Goal: Task Accomplishment & Management: Use online tool/utility

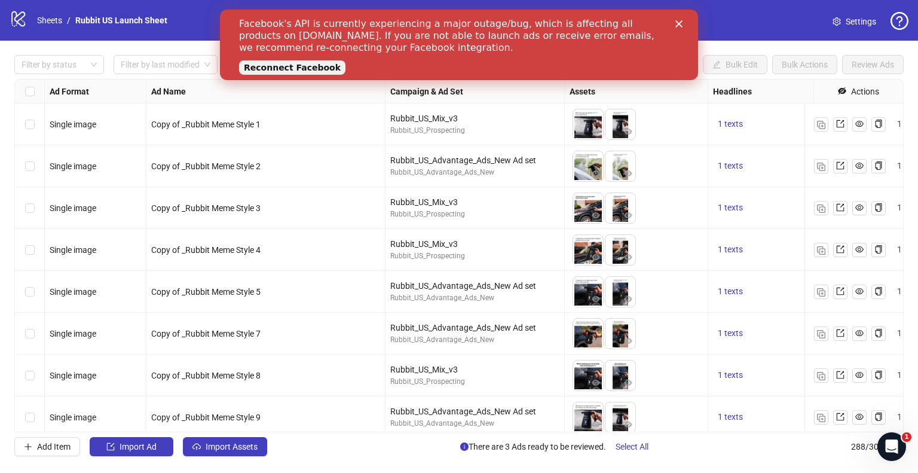
click at [269, 64] on link "Reconnect Facebook" at bounding box center [292, 67] width 106 height 14
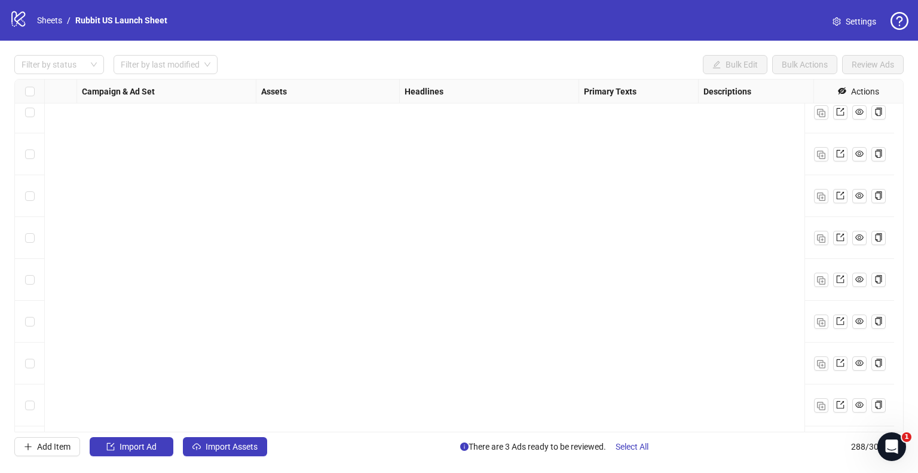
scroll to position [3040, 360]
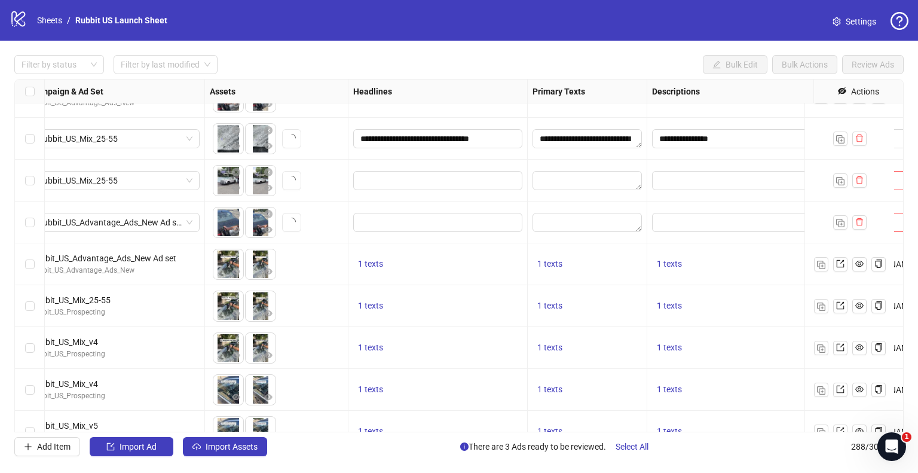
click at [854, 25] on span "Settings" at bounding box center [861, 21] width 30 height 13
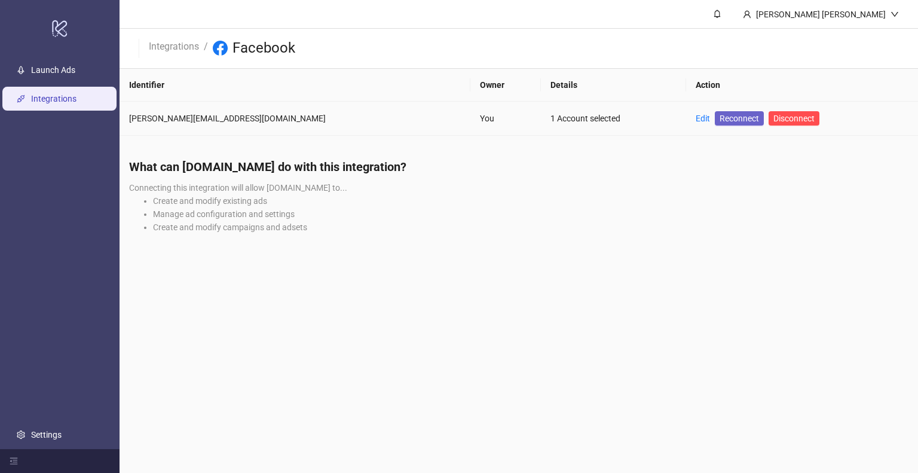
click at [720, 114] on span "Reconnect" at bounding box center [739, 118] width 39 height 13
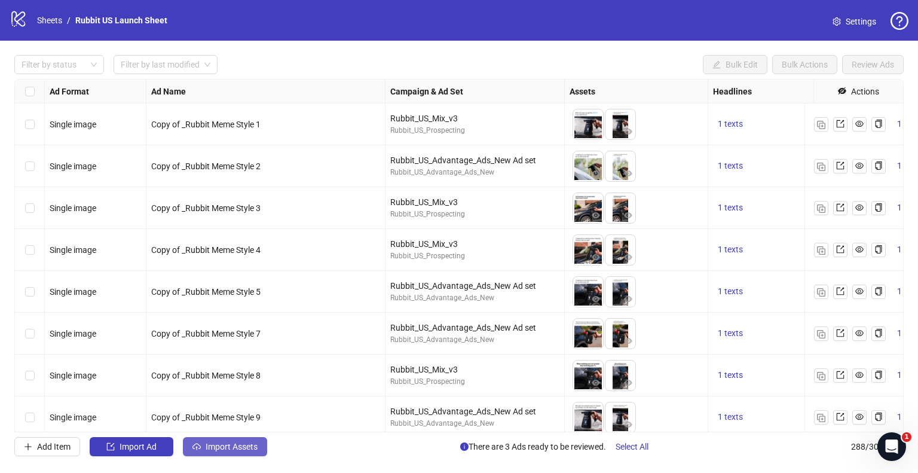
click at [252, 447] on span "Import Assets" at bounding box center [232, 447] width 52 height 10
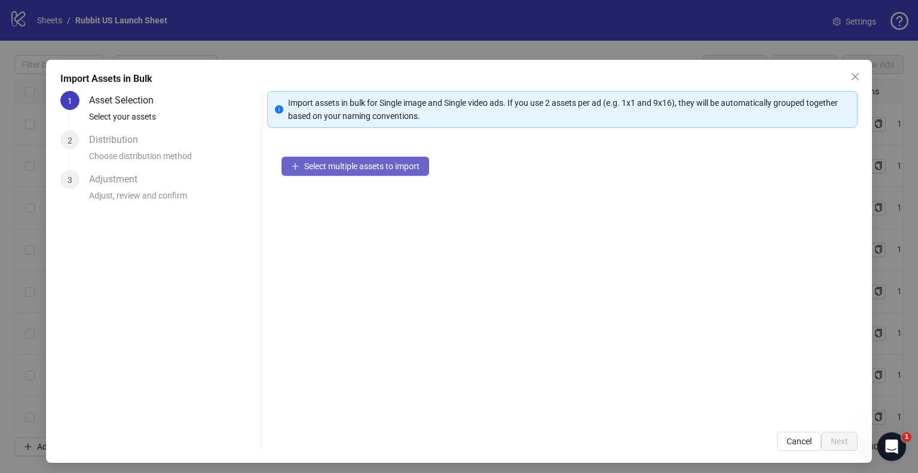
click at [337, 157] on button "Select multiple assets to import" at bounding box center [356, 166] width 148 height 19
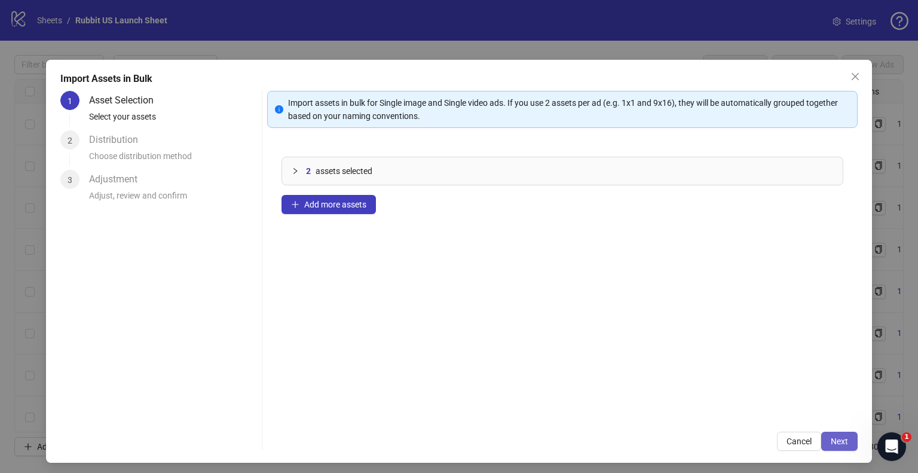
click at [835, 444] on span "Next" at bounding box center [839, 441] width 17 height 10
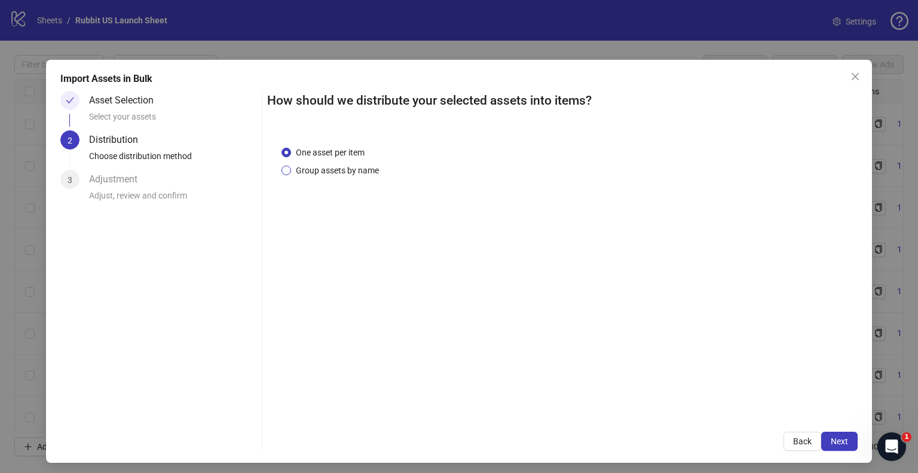
click at [343, 173] on span "Group assets by name" at bounding box center [337, 170] width 93 height 13
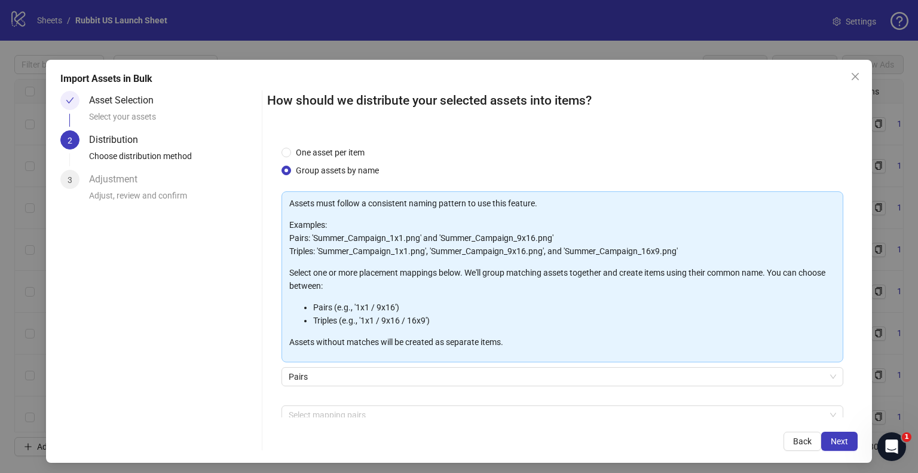
scroll to position [63, 0]
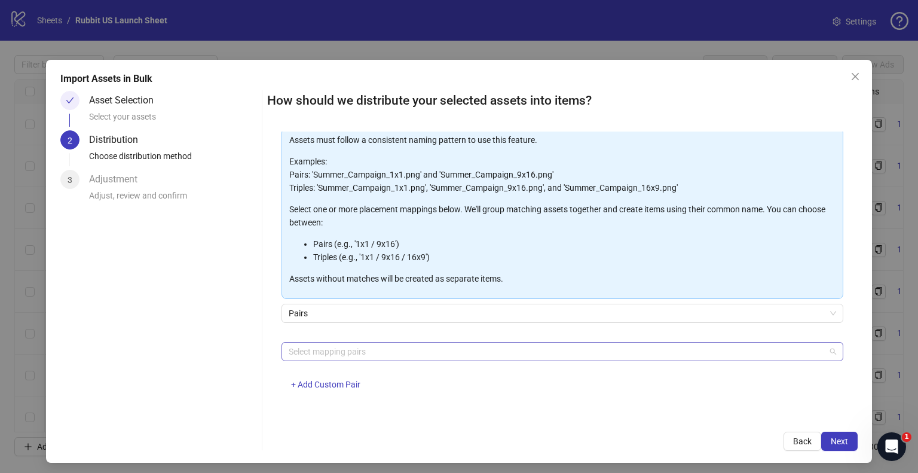
click at [372, 349] on div at bounding box center [556, 351] width 545 height 17
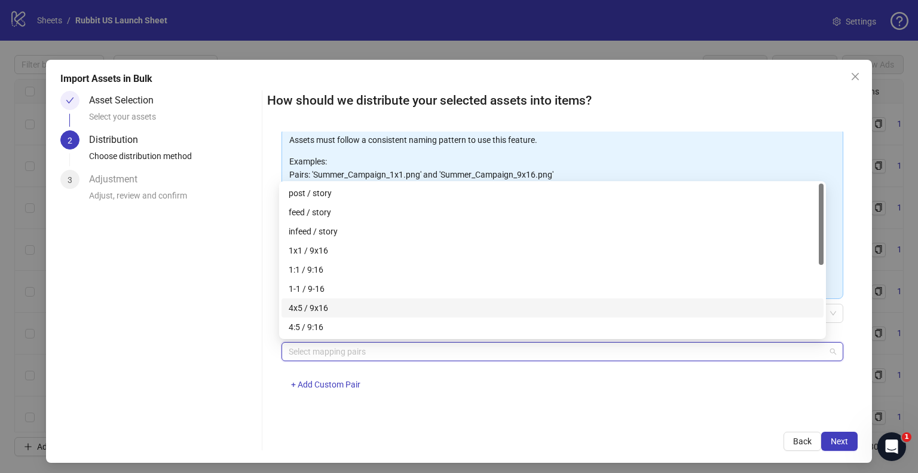
click at [349, 307] on div "4x5 / 9x16" at bounding box center [553, 307] width 528 height 13
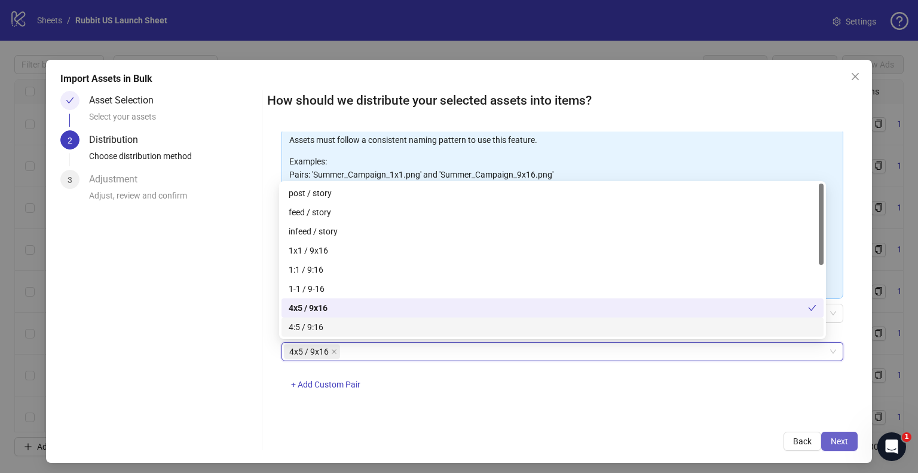
click at [840, 441] on button "Next" at bounding box center [839, 441] width 36 height 19
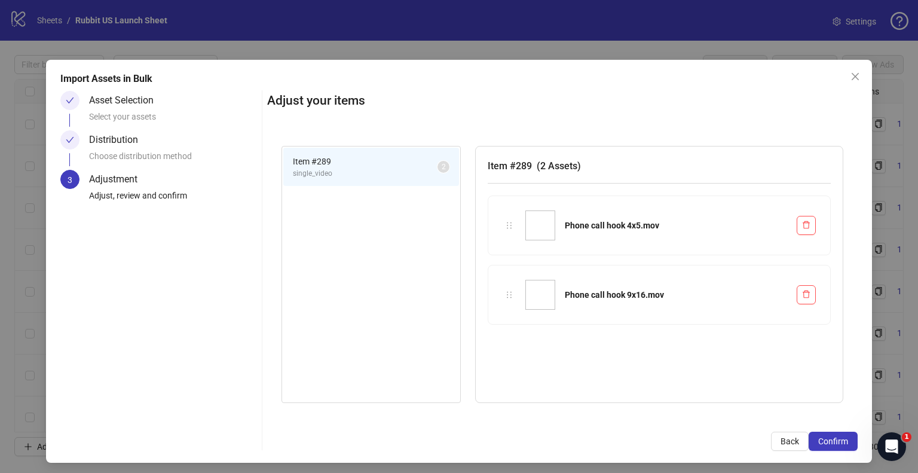
click at [840, 441] on button "Confirm" at bounding box center [833, 441] width 49 height 19
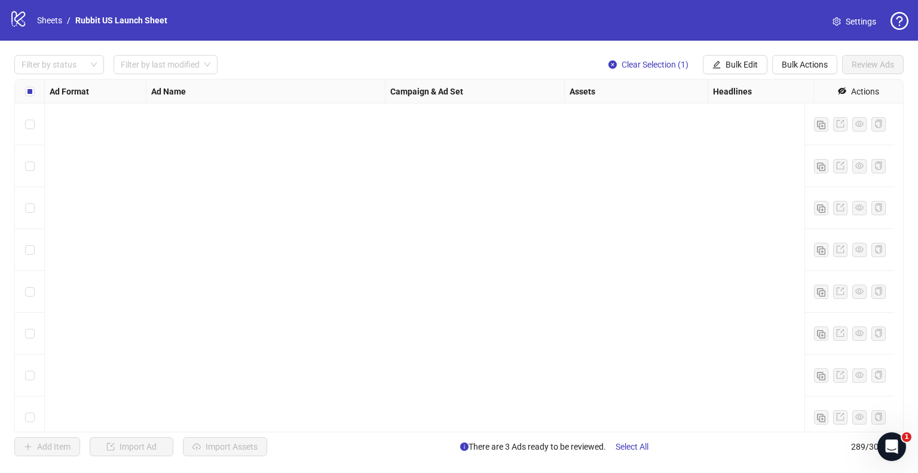
scroll to position [11774, 0]
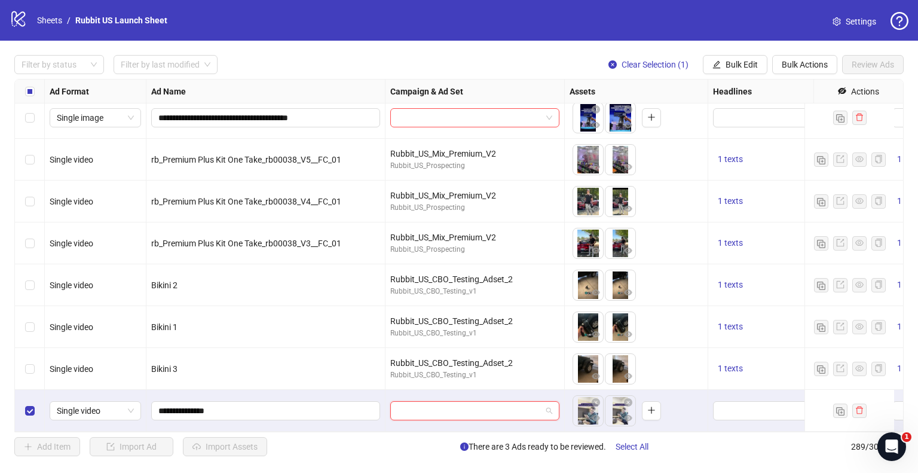
click at [399, 402] on input "search" at bounding box center [470, 411] width 144 height 18
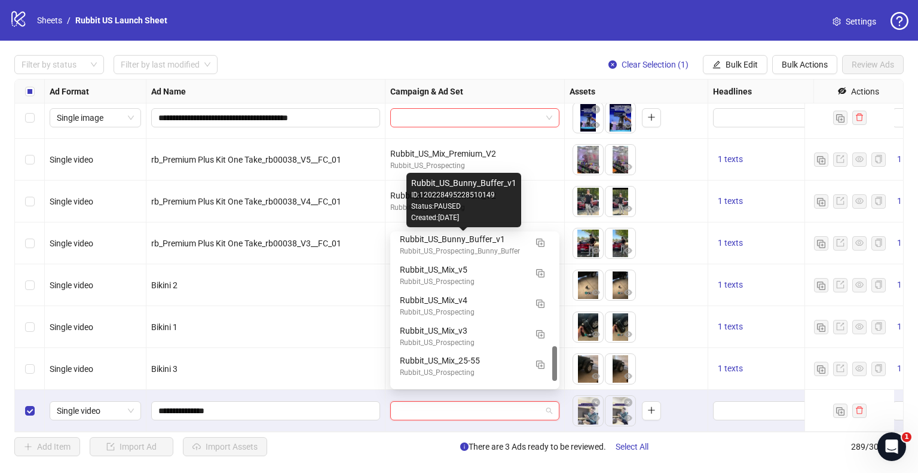
scroll to position [494, 0]
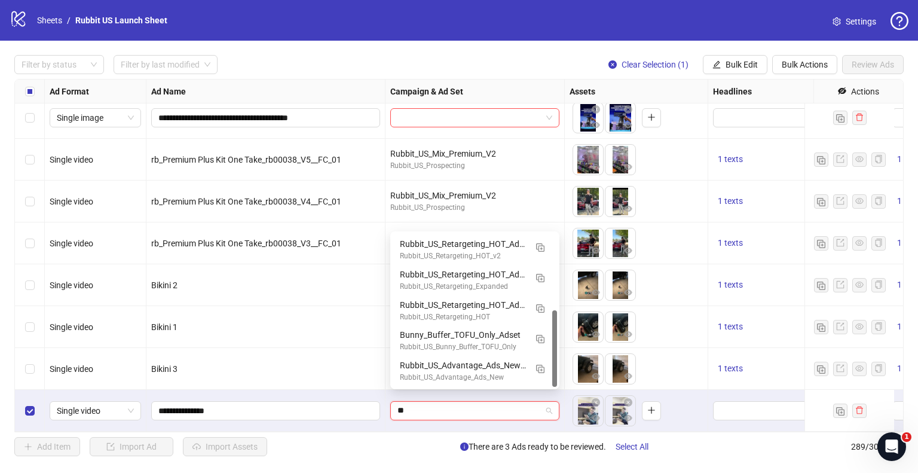
type input "***"
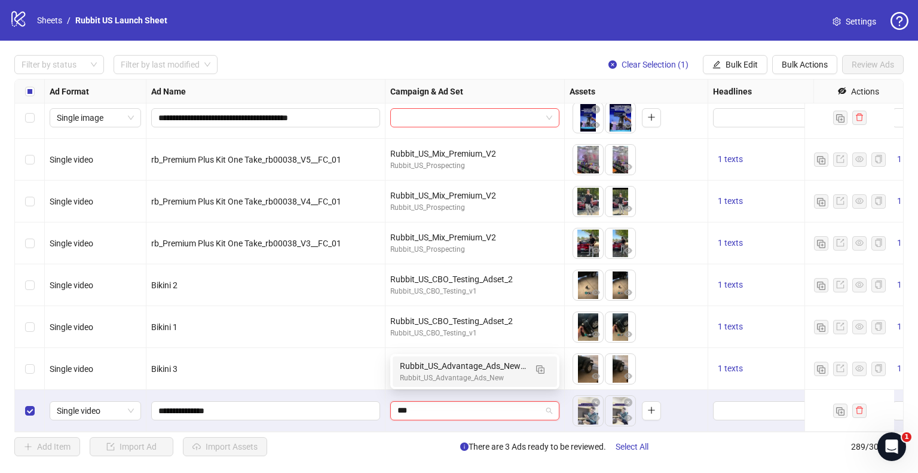
click at [457, 373] on div "Rubbit_US_Advantage_Ads_New" at bounding box center [463, 377] width 126 height 11
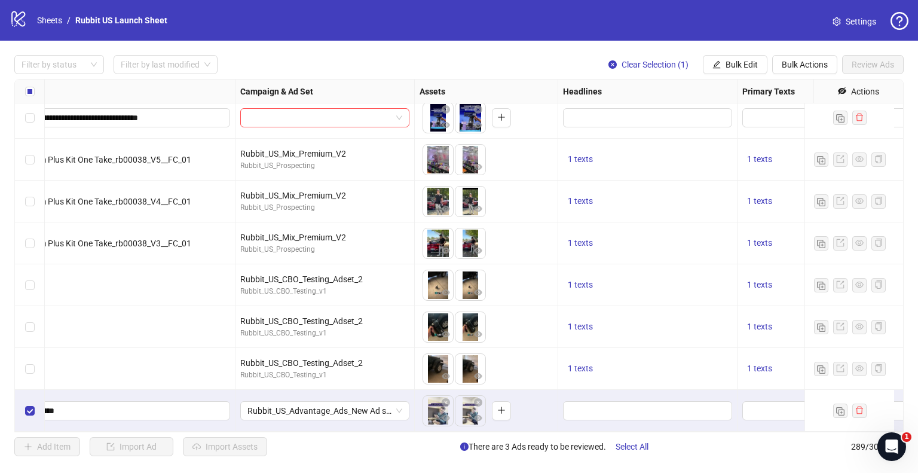
scroll to position [11774, 265]
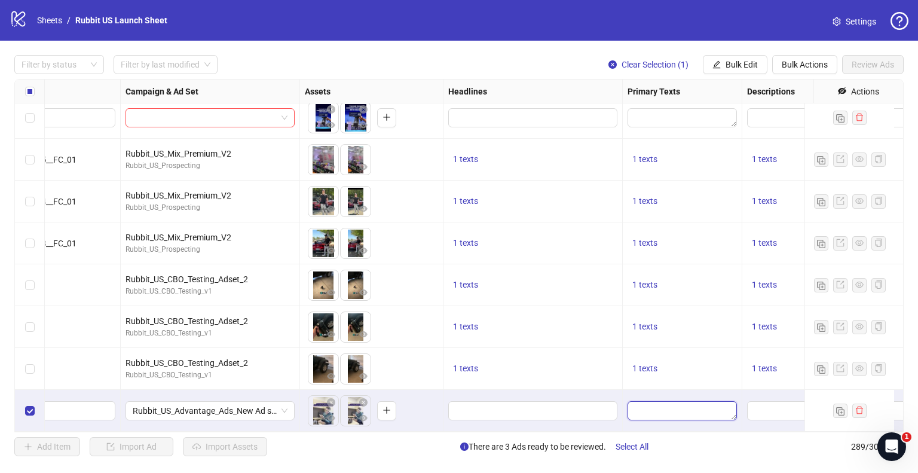
click at [670, 401] on textarea "Edit values" at bounding box center [682, 410] width 109 height 19
type textarea "**********"
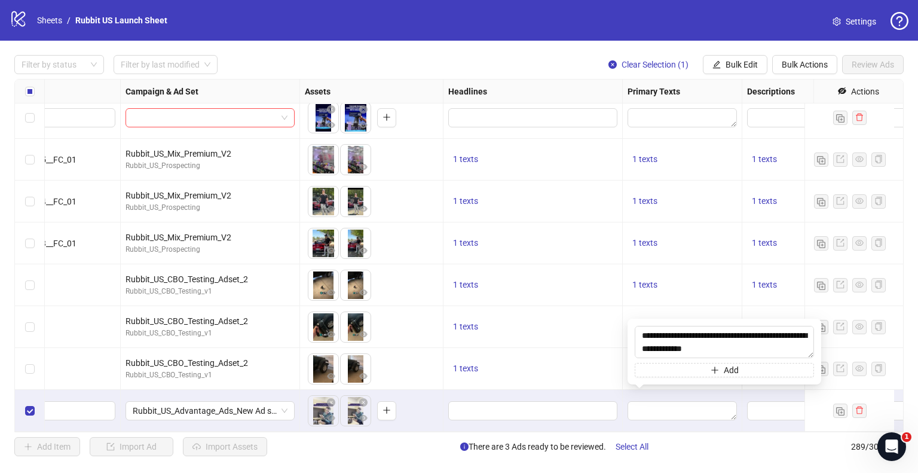
scroll to position [403, 0]
click at [565, 404] on input "Edit values" at bounding box center [532, 410] width 152 height 13
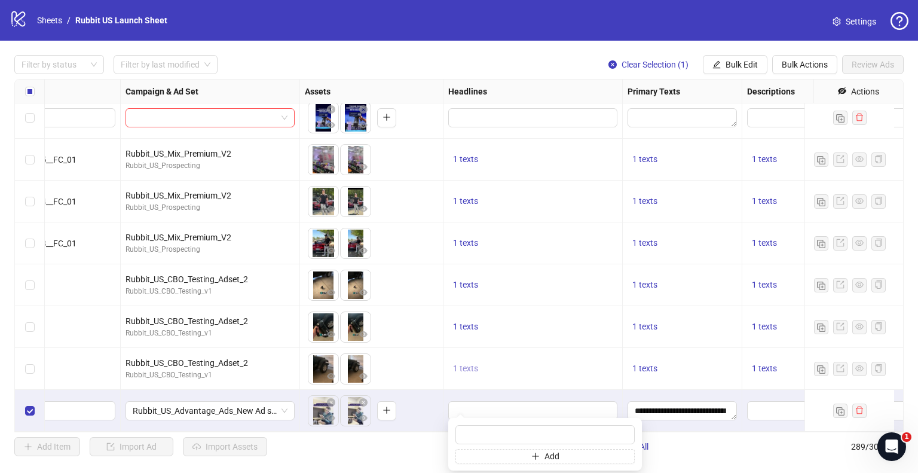
click at [461, 363] on span "1 texts" at bounding box center [465, 368] width 25 height 10
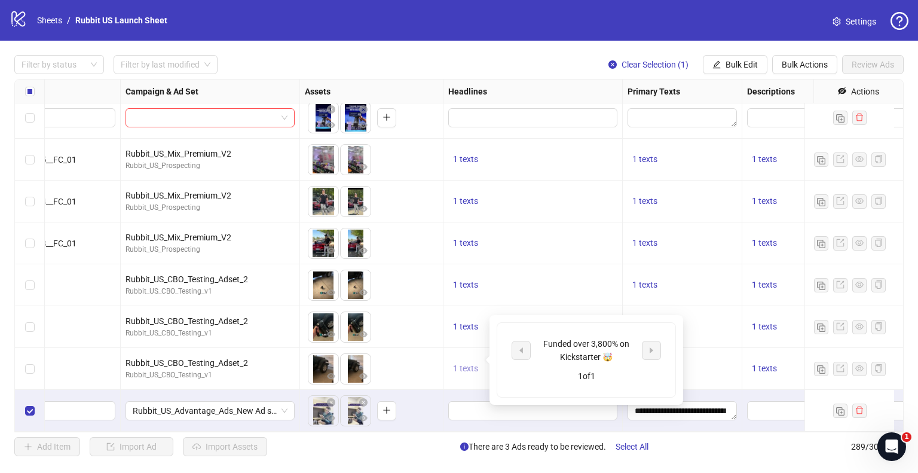
click at [469, 363] on span "1 texts" at bounding box center [465, 368] width 25 height 10
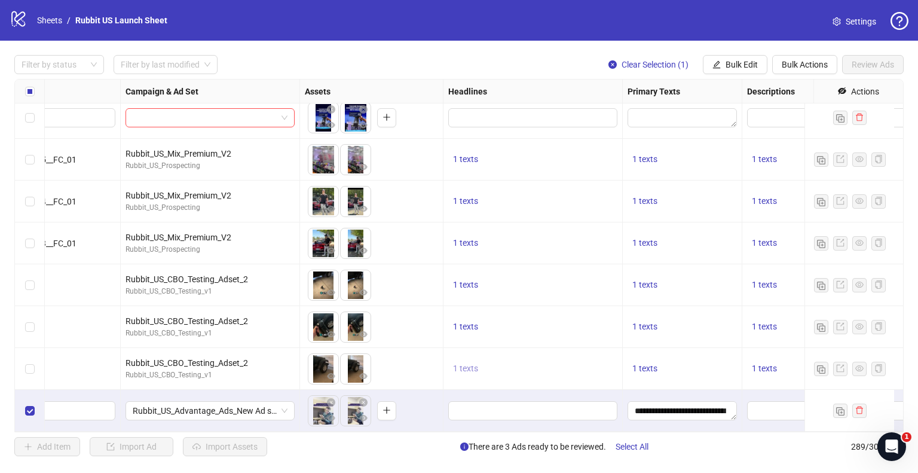
click at [469, 363] on span "1 texts" at bounding box center [465, 368] width 25 height 10
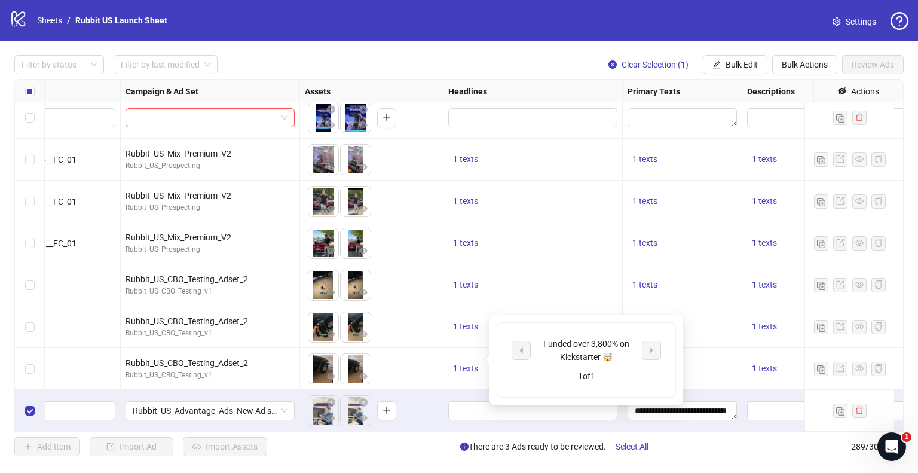
click at [589, 343] on div "Funded over 3,800% on Kickstarter 🤯" at bounding box center [586, 350] width 99 height 26
copy div "Funded over 3,800% on Kickstarter 🤯"
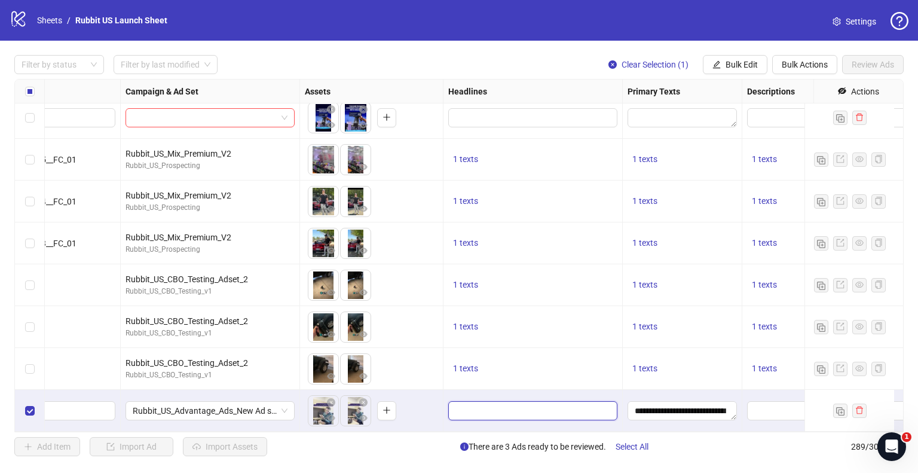
click at [487, 404] on input "Edit values" at bounding box center [532, 410] width 152 height 13
type input "**********"
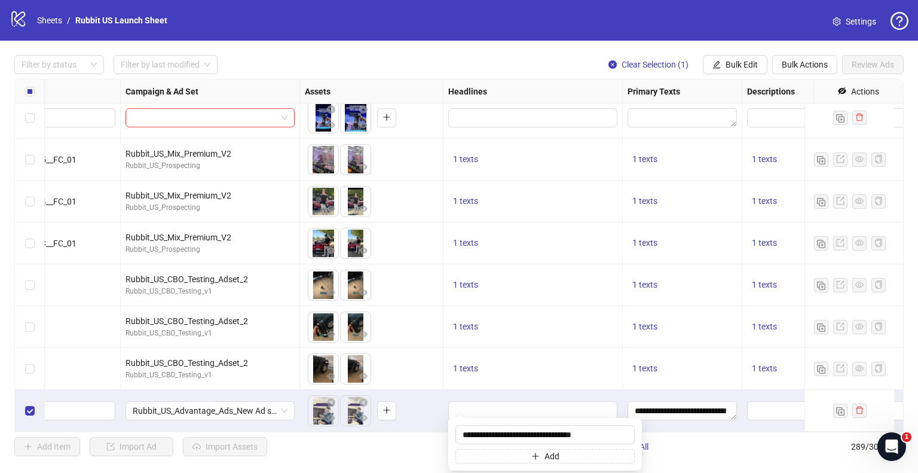
click at [440, 398] on div "To pick up a draggable item, press the space bar. While dragging, use the arrow…" at bounding box center [371, 411] width 143 height 42
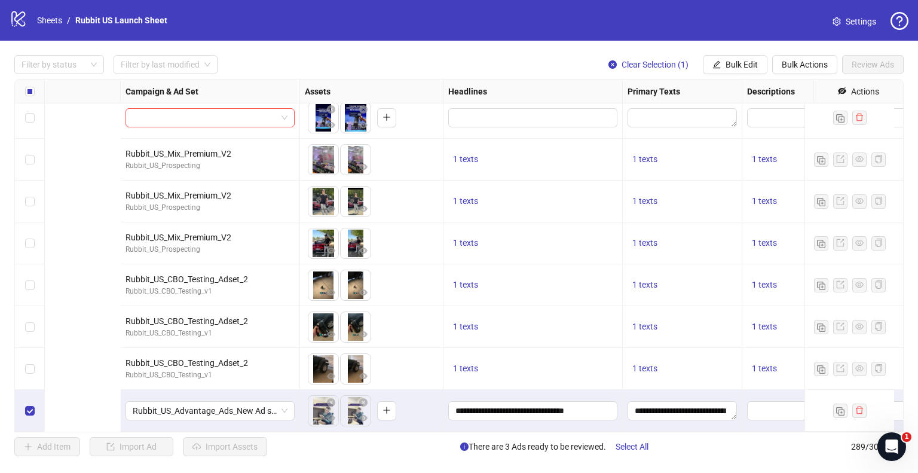
scroll to position [11774, 557]
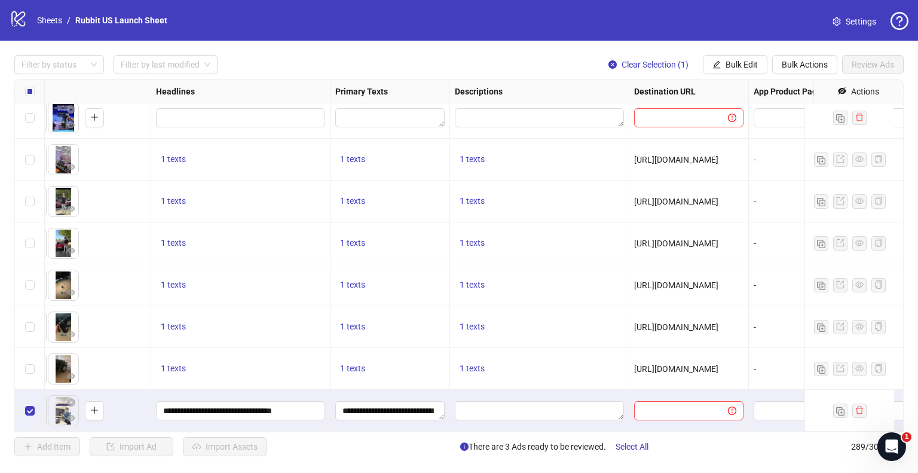
click at [497, 401] on div "Ad Format Ad Name Campaign & Ad Set Assets Headlines Primary Texts Descriptions…" at bounding box center [458, 255] width 889 height 353
click at [523, 401] on textarea "Edit values" at bounding box center [539, 410] width 169 height 19
type textarea "**********"
click at [666, 404] on input "text" at bounding box center [676, 410] width 70 height 13
click at [672, 364] on span "https://rubbit.com" at bounding box center [676, 369] width 84 height 10
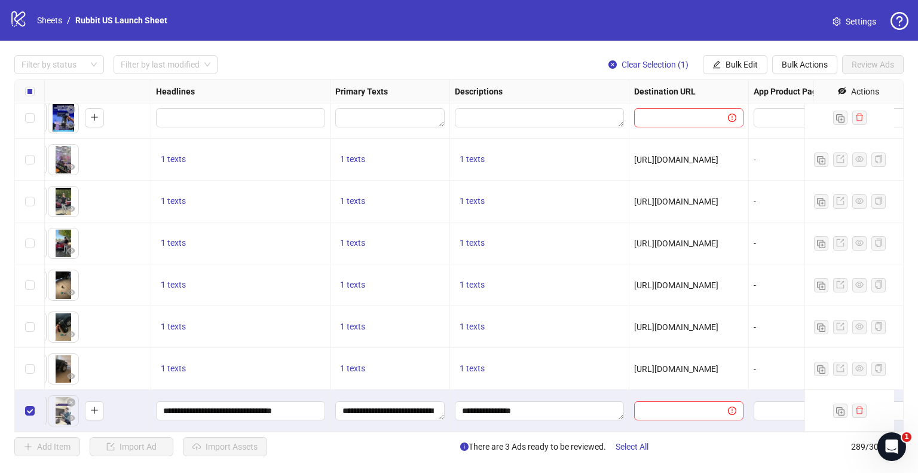
click at [672, 364] on span "https://rubbit.com" at bounding box center [676, 369] width 84 height 10
click at [673, 404] on input "text" at bounding box center [676, 410] width 70 height 13
paste input "**********"
type input "**********"
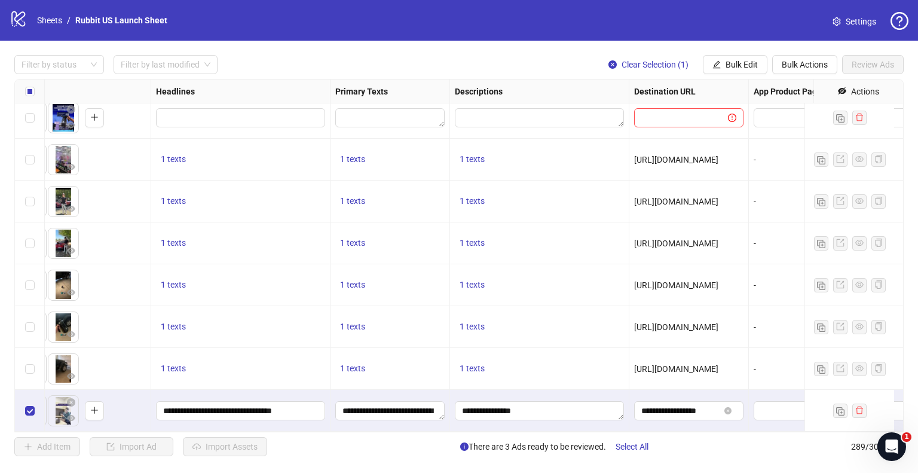
click at [686, 378] on div "https://rubbit.com" at bounding box center [689, 369] width 120 height 42
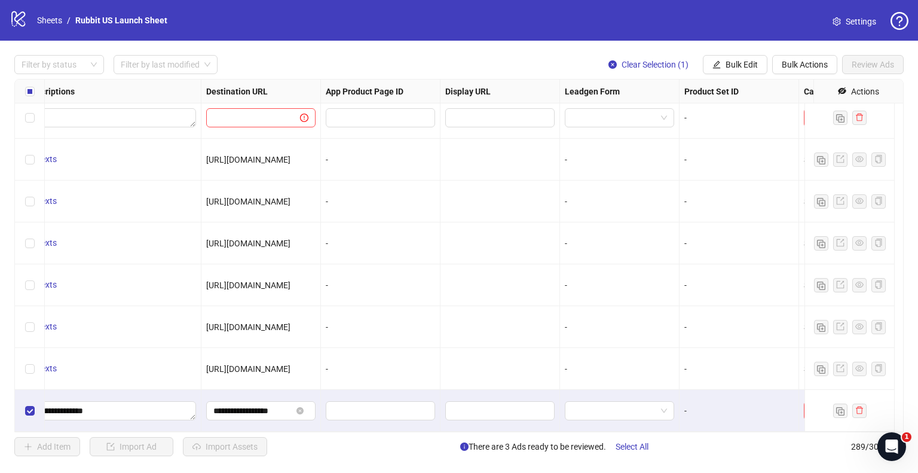
click at [758, 396] on div "**********" at bounding box center [458, 255] width 889 height 353
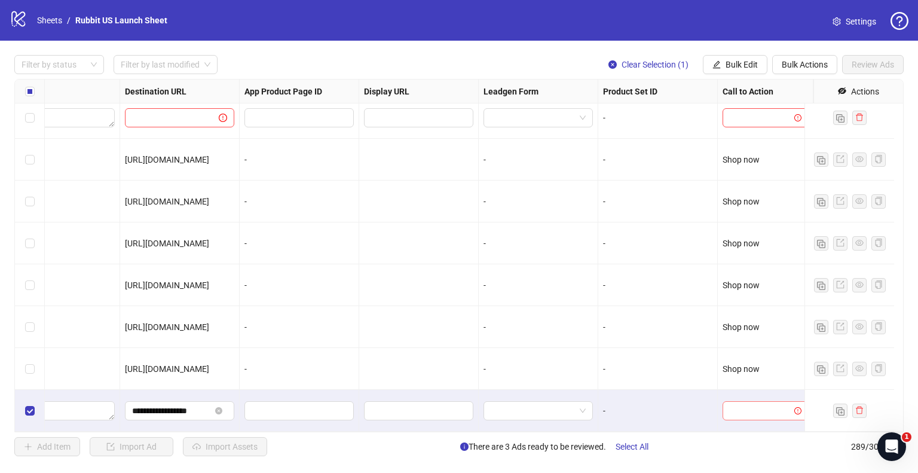
click at [751, 405] on input "search" at bounding box center [760, 411] width 60 height 18
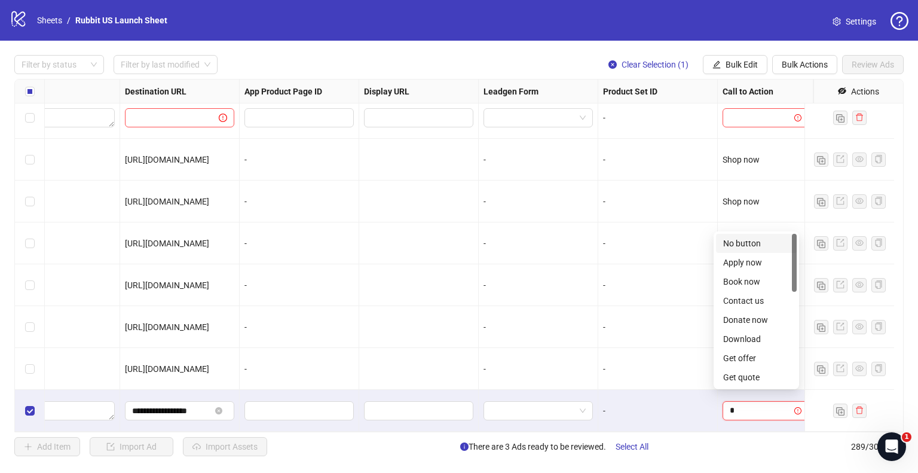
type input "**"
click at [755, 371] on div "Shop now" at bounding box center [756, 377] width 66 height 13
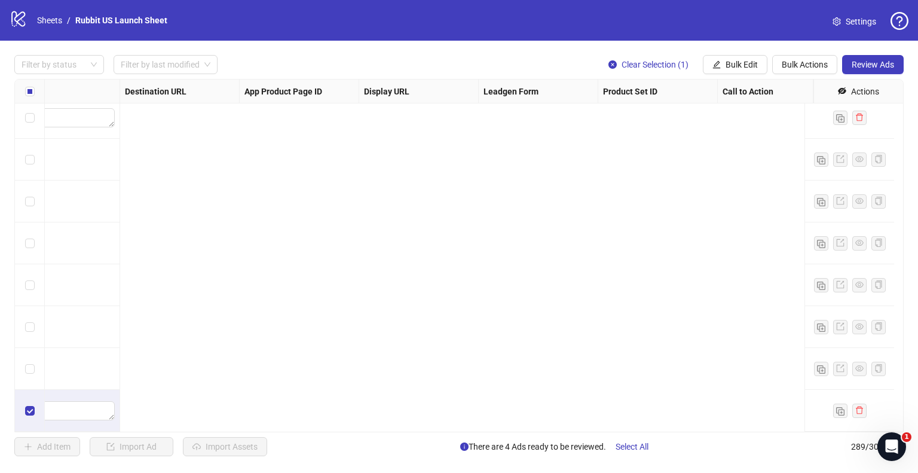
scroll to position [11774, 0]
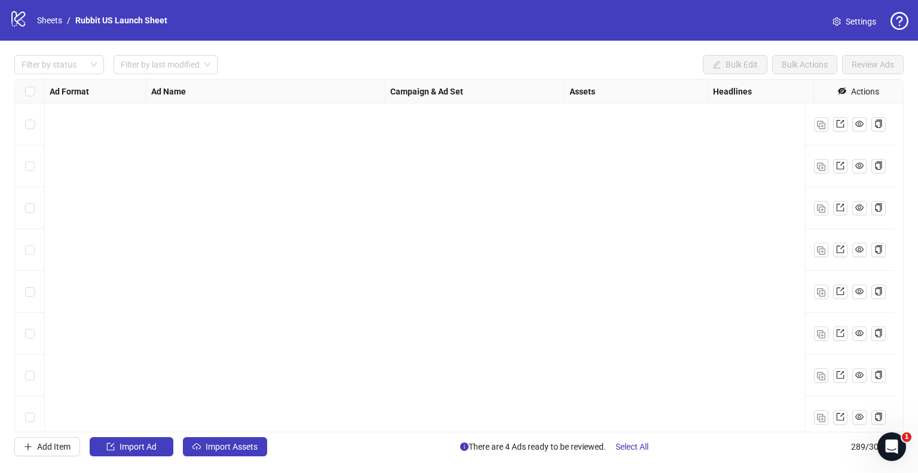
scroll to position [11774, 0]
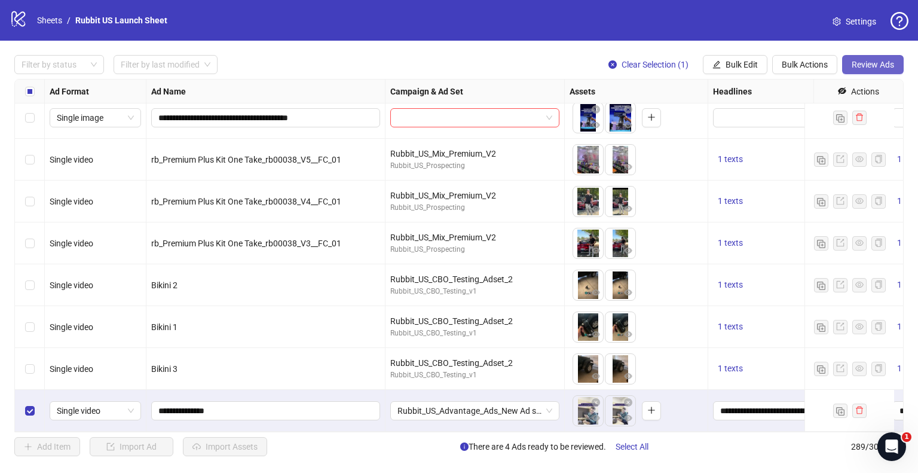
click at [861, 66] on span "Review Ads" at bounding box center [873, 65] width 42 height 10
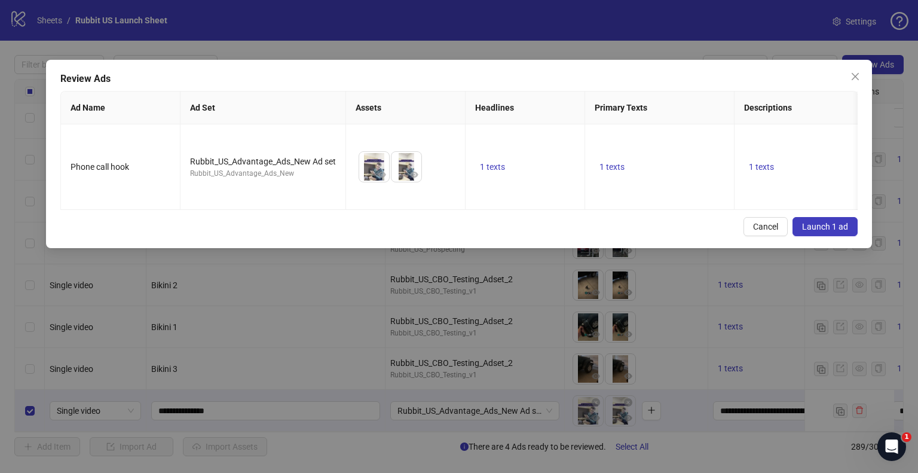
click at [833, 222] on span "Launch 1 ad" at bounding box center [825, 227] width 46 height 10
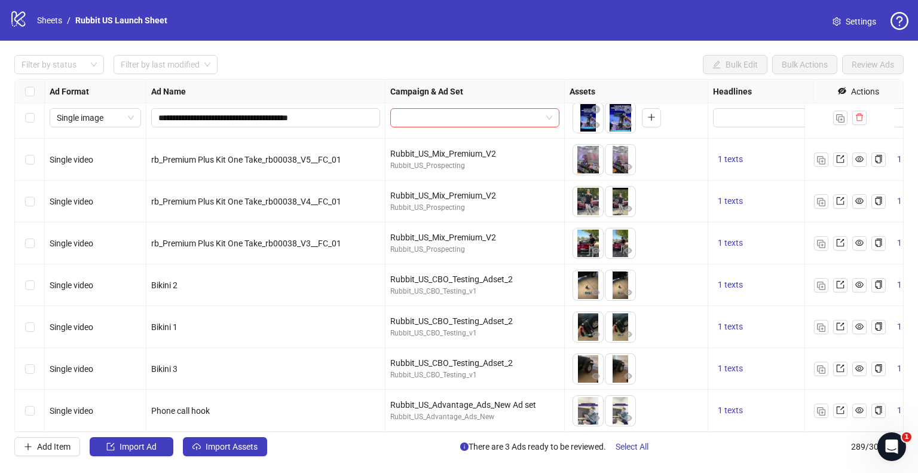
click at [851, 447] on span "289 / 300 items" at bounding box center [877, 446] width 53 height 13
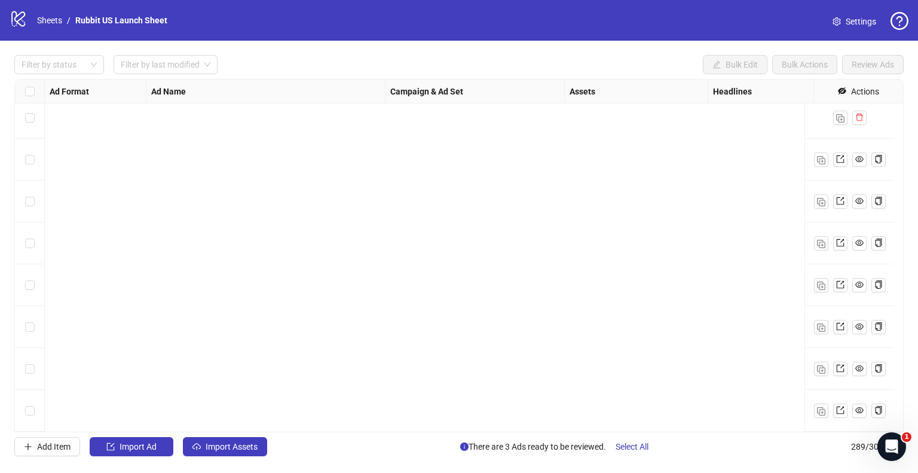
scroll to position [10822, 0]
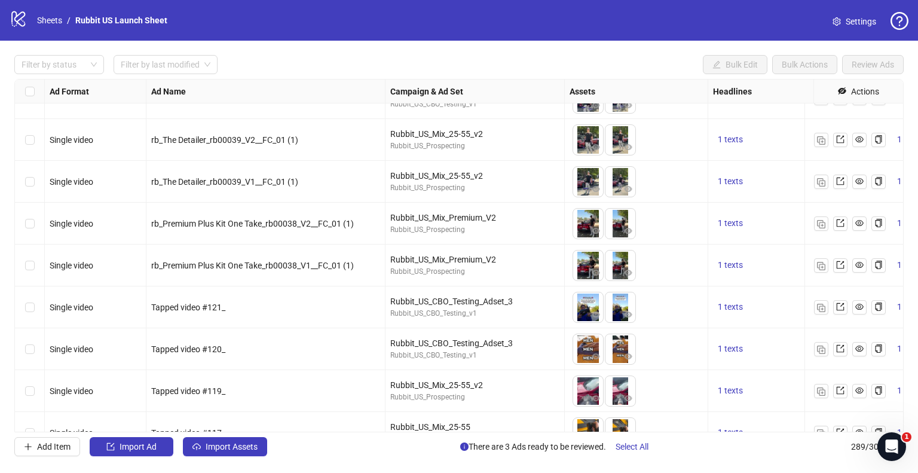
click at [10, 21] on icon "logo/logo-mobile" at bounding box center [19, 19] width 18 height 18
